Goal: Transaction & Acquisition: Download file/media

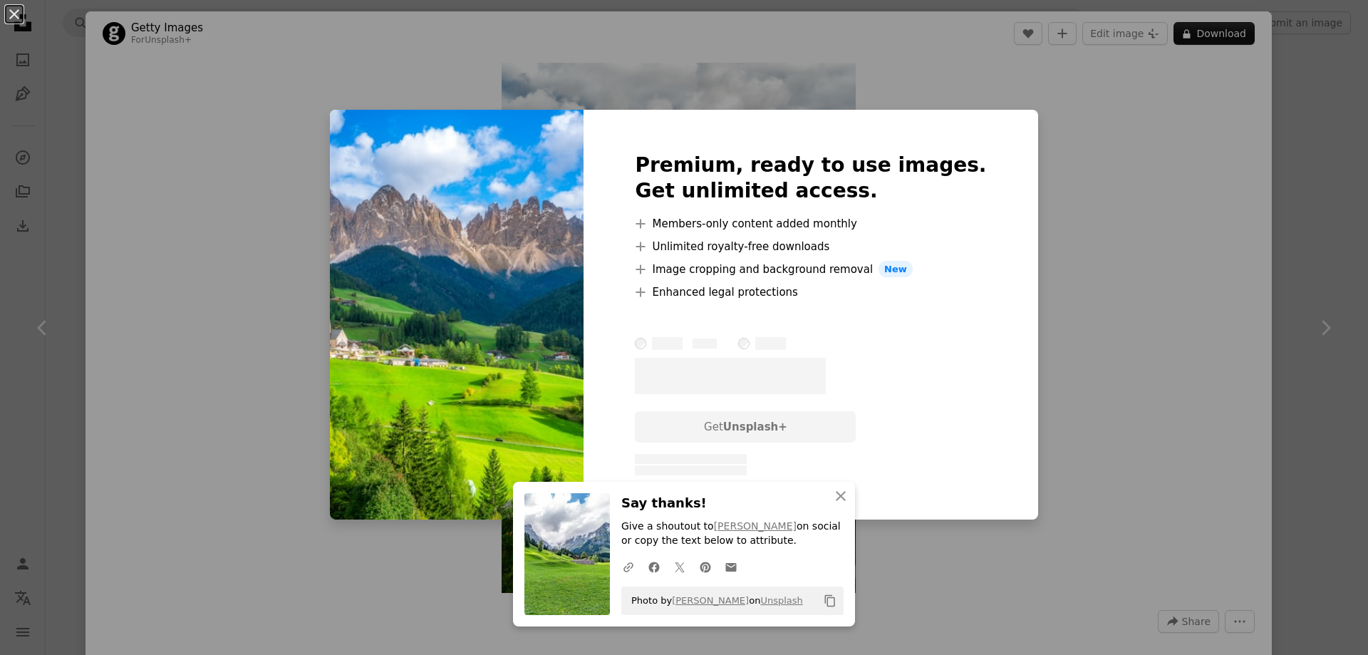
scroll to position [1520, 0]
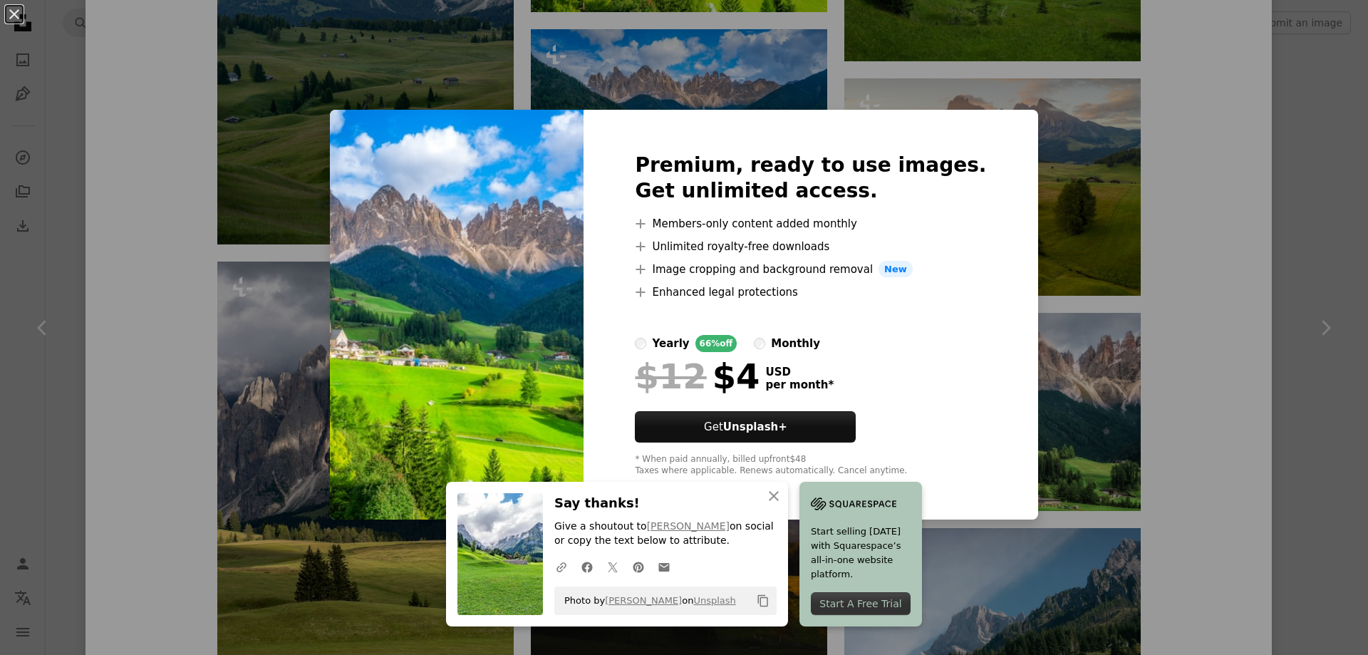
click at [1295, 196] on div "An X shape Premium, ready to use images. Get unlimited access. A plus sign Memb…" at bounding box center [684, 327] width 1368 height 655
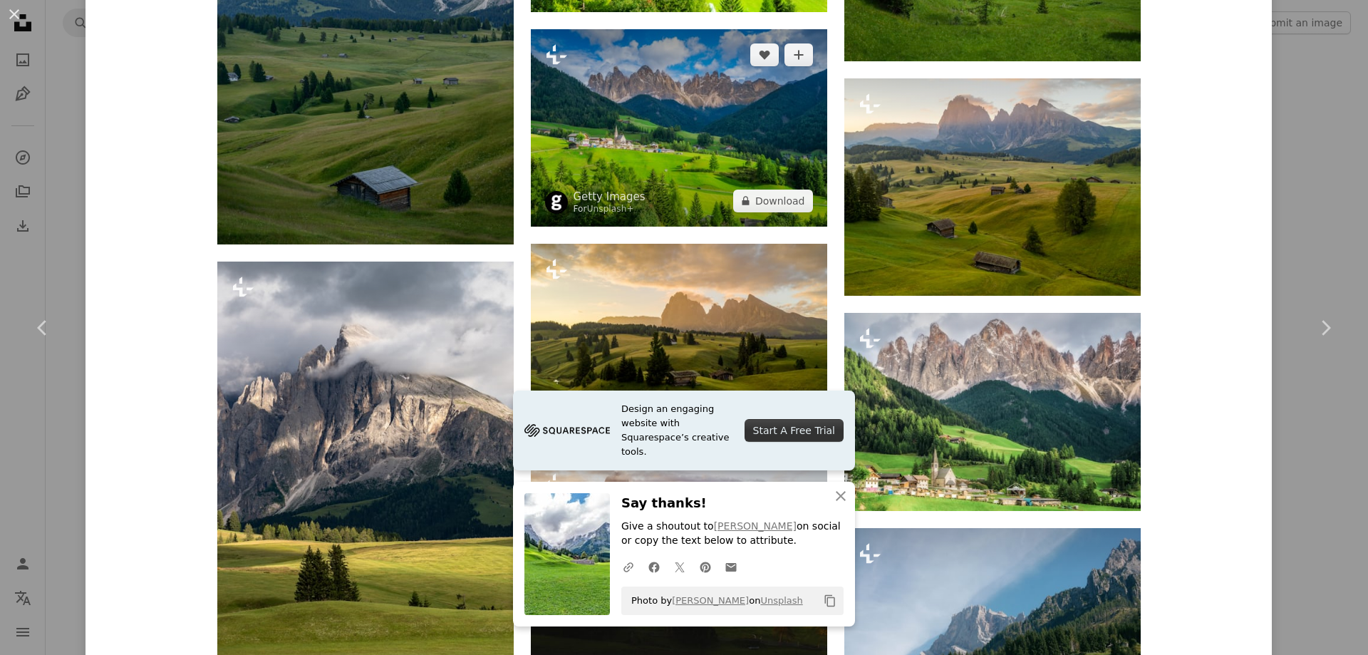
click at [712, 118] on img at bounding box center [679, 127] width 296 height 197
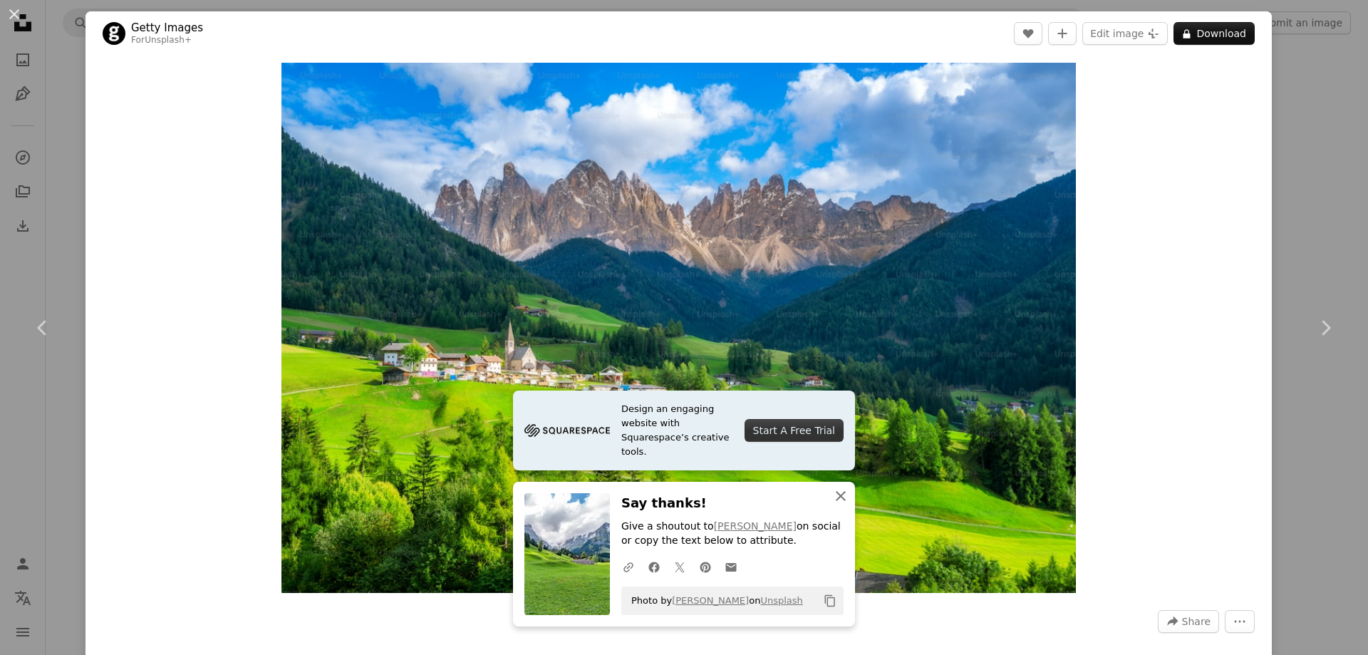
click at [832, 496] on icon "An X shape" at bounding box center [840, 495] width 17 height 17
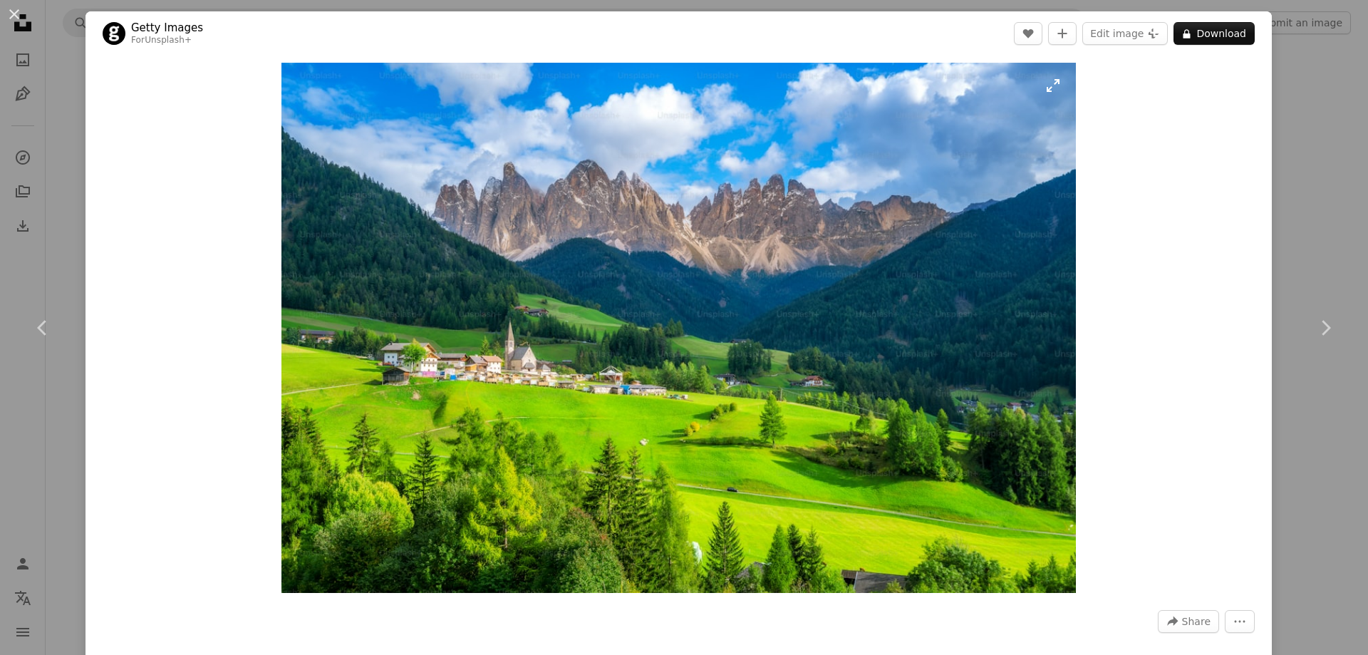
click at [823, 411] on img "Zoom in on this image" at bounding box center [678, 328] width 794 height 530
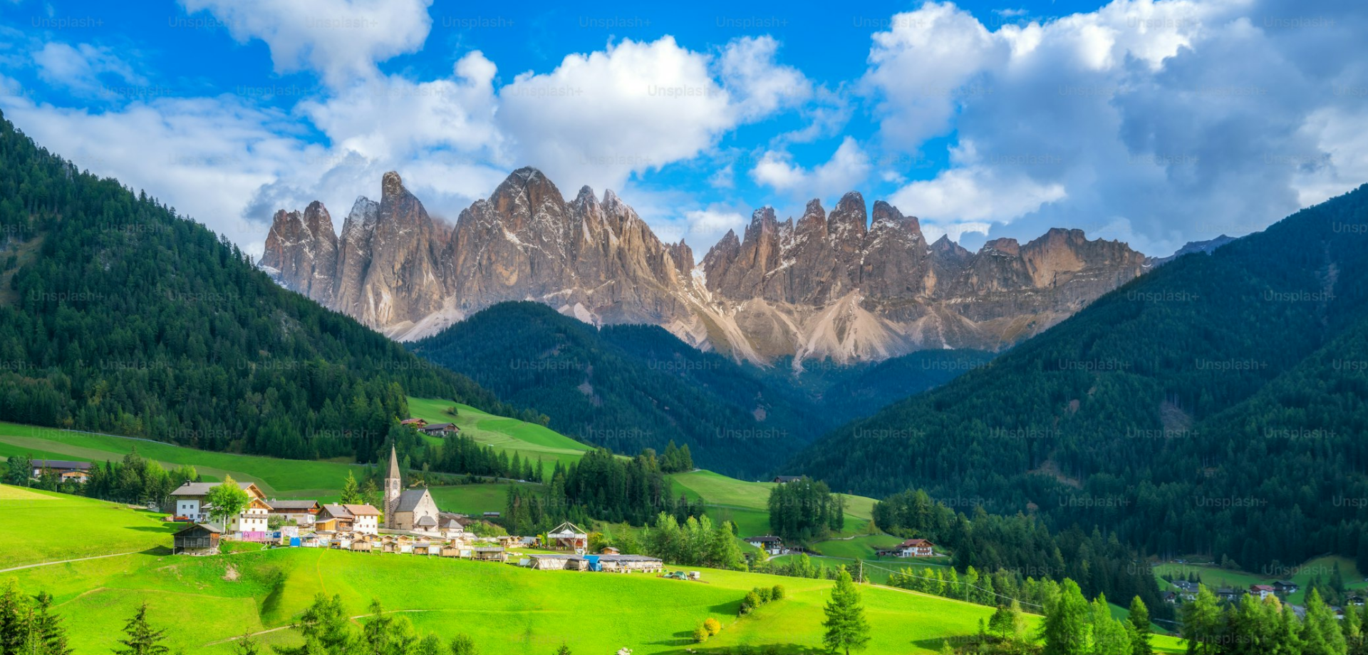
scroll to position [122, 0]
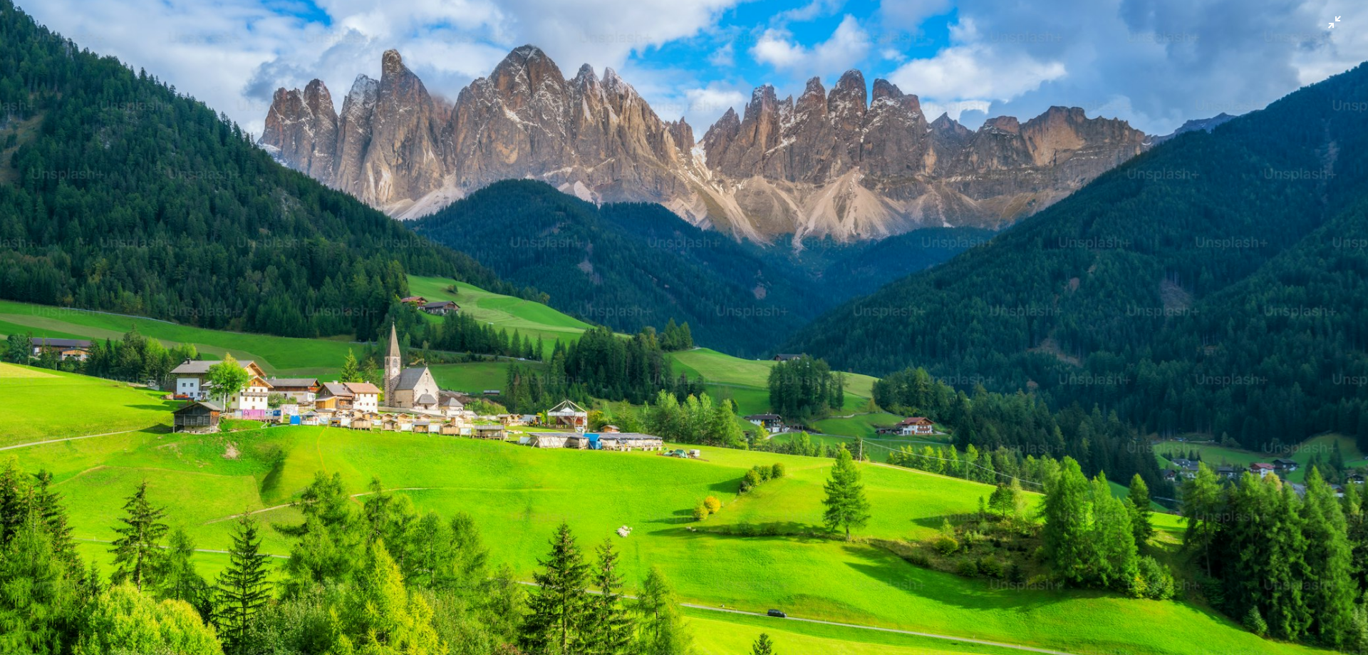
click at [875, 223] on img "Zoom out on this image" at bounding box center [683, 333] width 1369 height 913
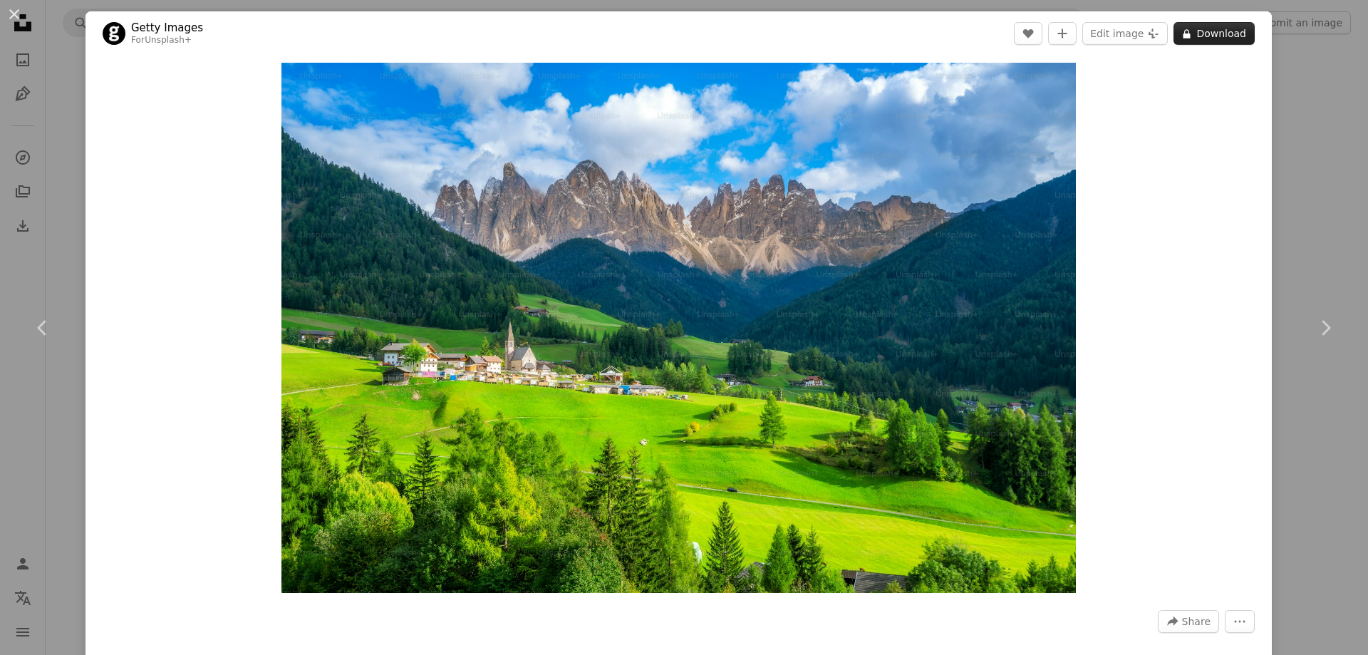
click at [1188, 36] on button "A lock Download" at bounding box center [1213, 33] width 81 height 23
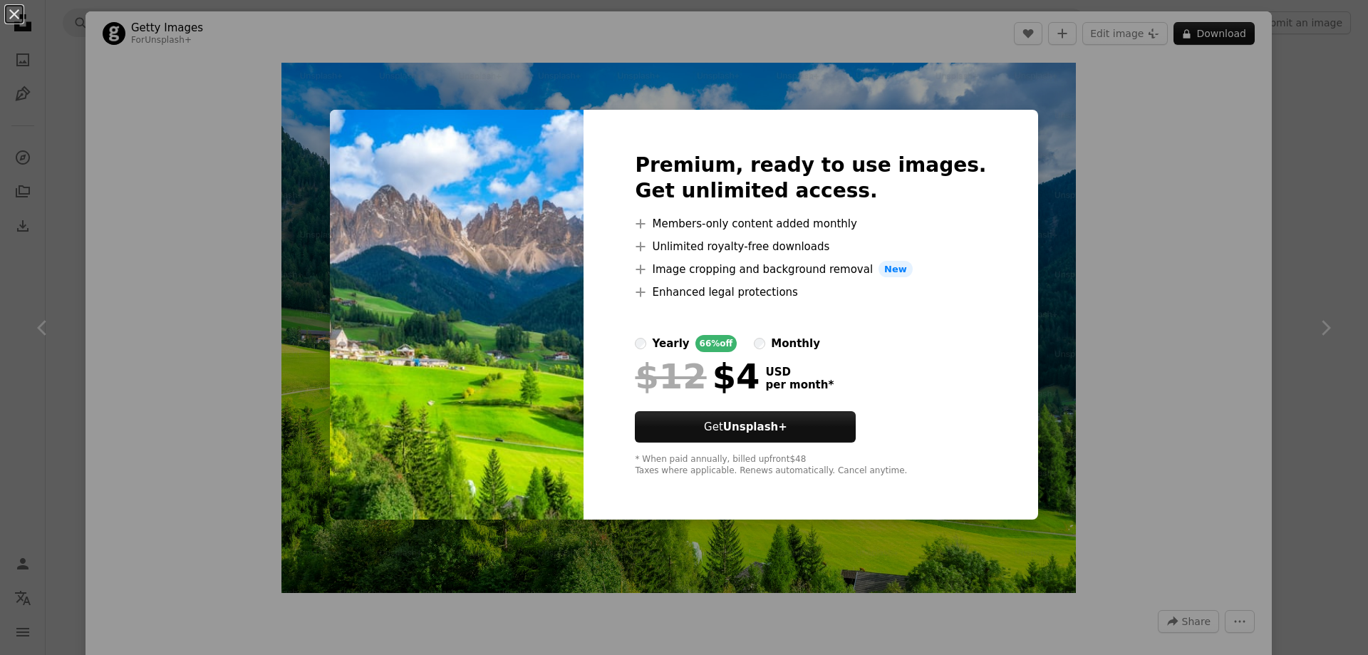
click at [1082, 173] on div "An X shape Premium, ready to use images. Get unlimited access. A plus sign Memb…" at bounding box center [684, 327] width 1368 height 655
